Goal: Book appointment/travel/reservation

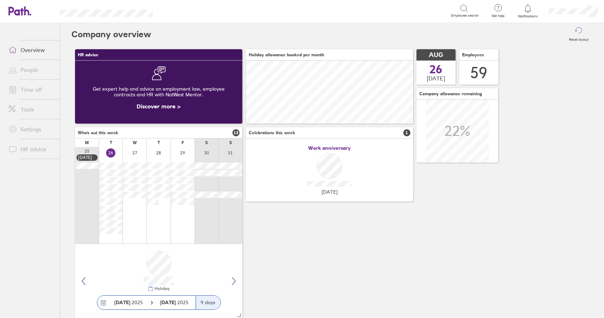
scroll to position [63, 167]
click at [32, 91] on link "Time off" at bounding box center [31, 89] width 57 height 14
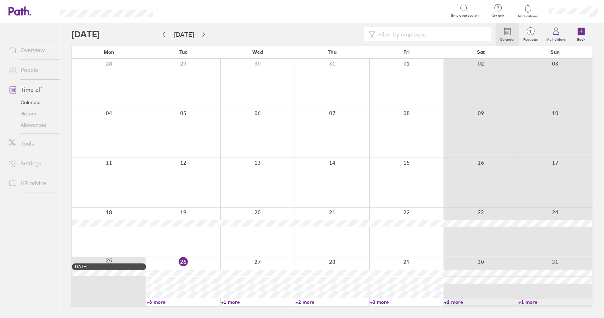
click at [108, 234] on div at bounding box center [109, 231] width 74 height 49
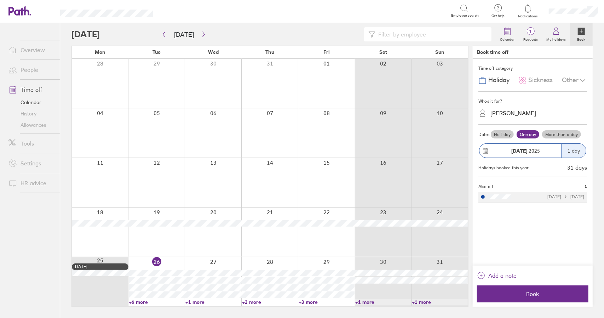
click at [33, 91] on link "Time off" at bounding box center [31, 89] width 57 height 14
